Goal: Check status

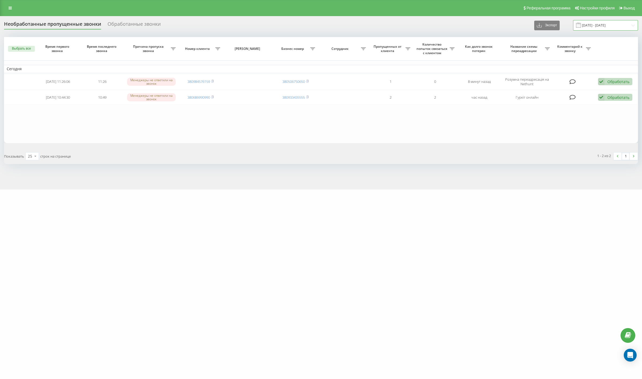
click at [600, 25] on input "[DATE] - [DATE]" at bounding box center [605, 25] width 65 height 10
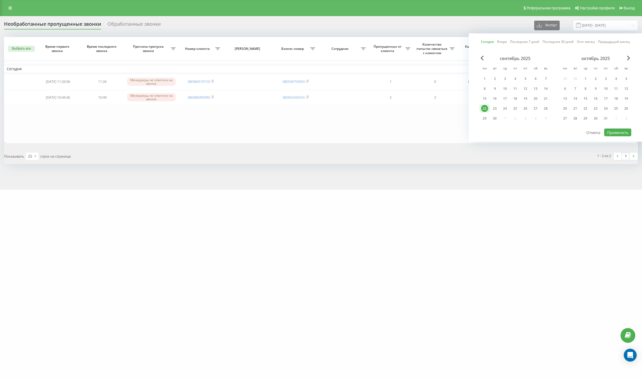
drag, startPoint x: 487, startPoint y: 106, endPoint x: 514, endPoint y: 112, distance: 27.1
click at [489, 107] on div "22" at bounding box center [484, 109] width 10 height 8
click at [615, 129] on button "Применить" at bounding box center [617, 133] width 27 height 8
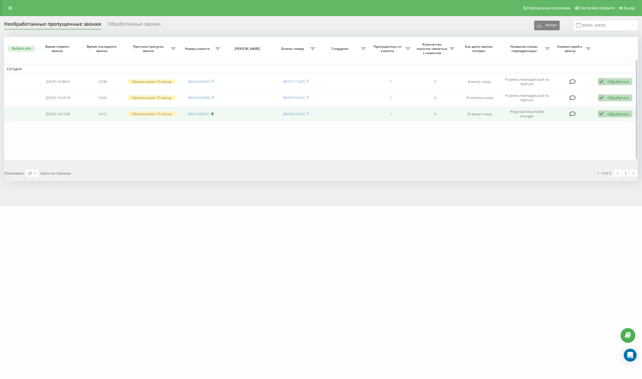
click at [213, 113] on rect at bounding box center [212, 114] width 2 height 2
